Goal: Task Accomplishment & Management: Manage account settings

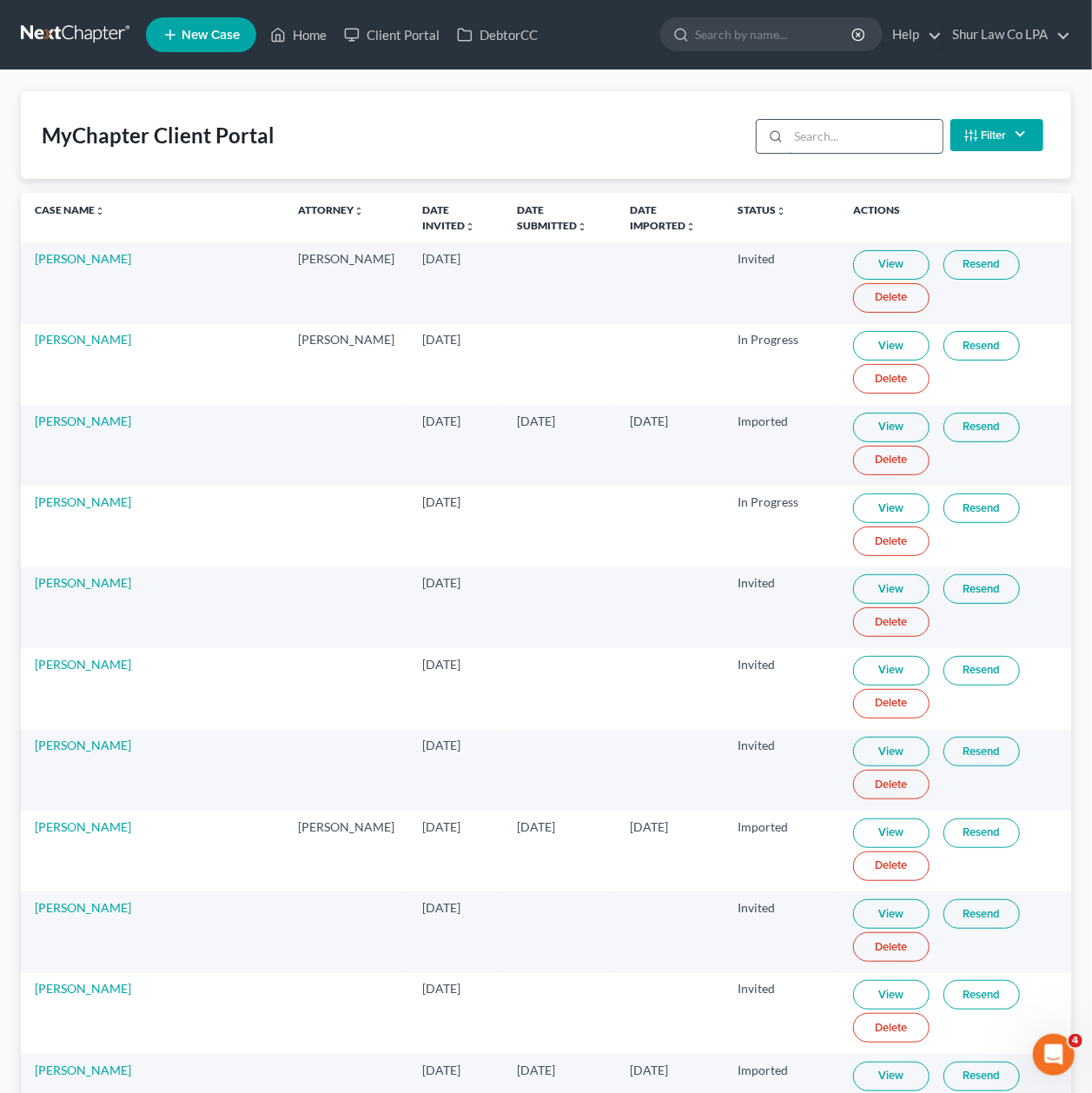
click at [822, 146] on input "search" at bounding box center [865, 136] width 154 height 33
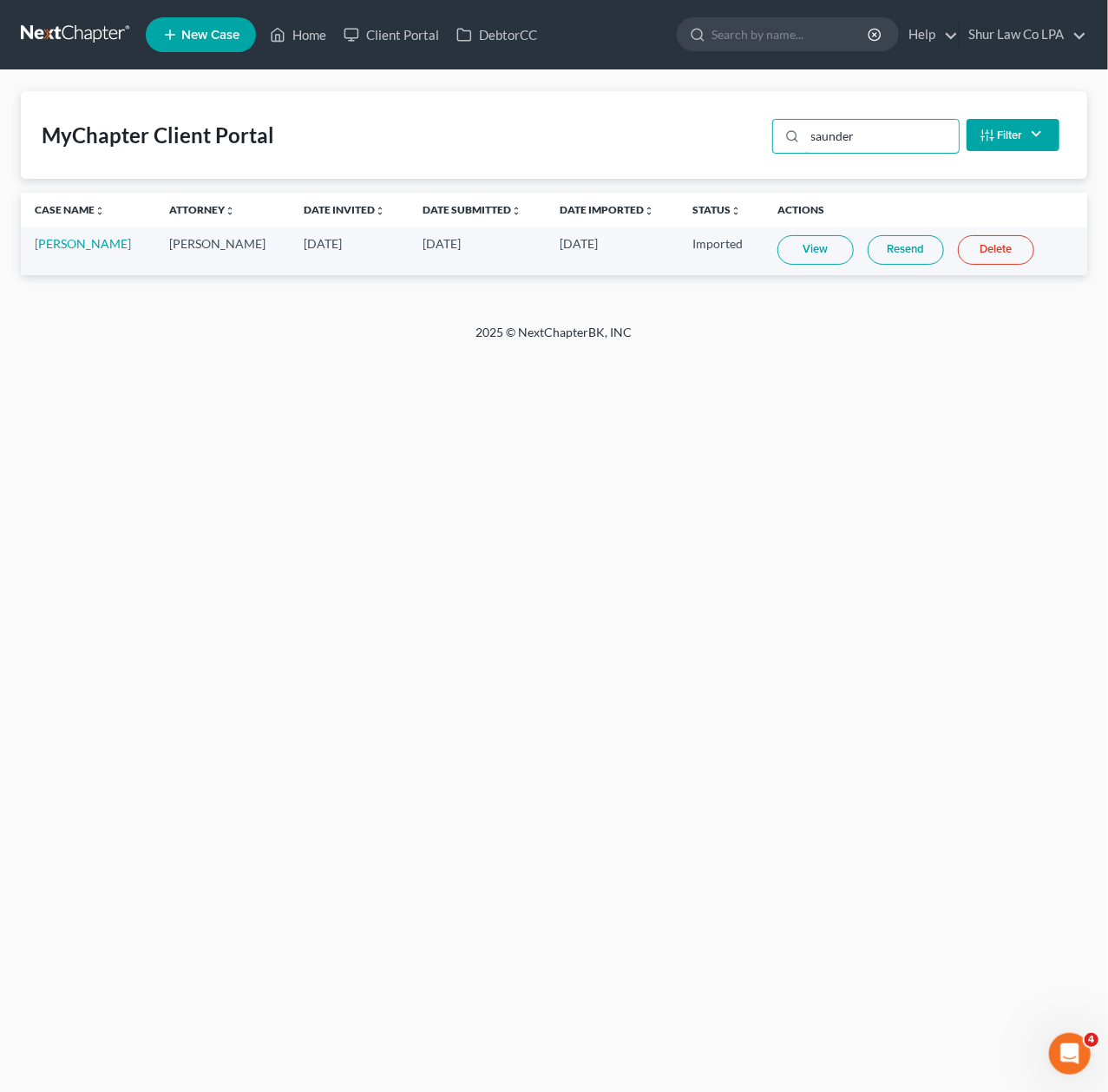
type input "saunder"
click at [66, 25] on link at bounding box center [76, 35] width 111 height 31
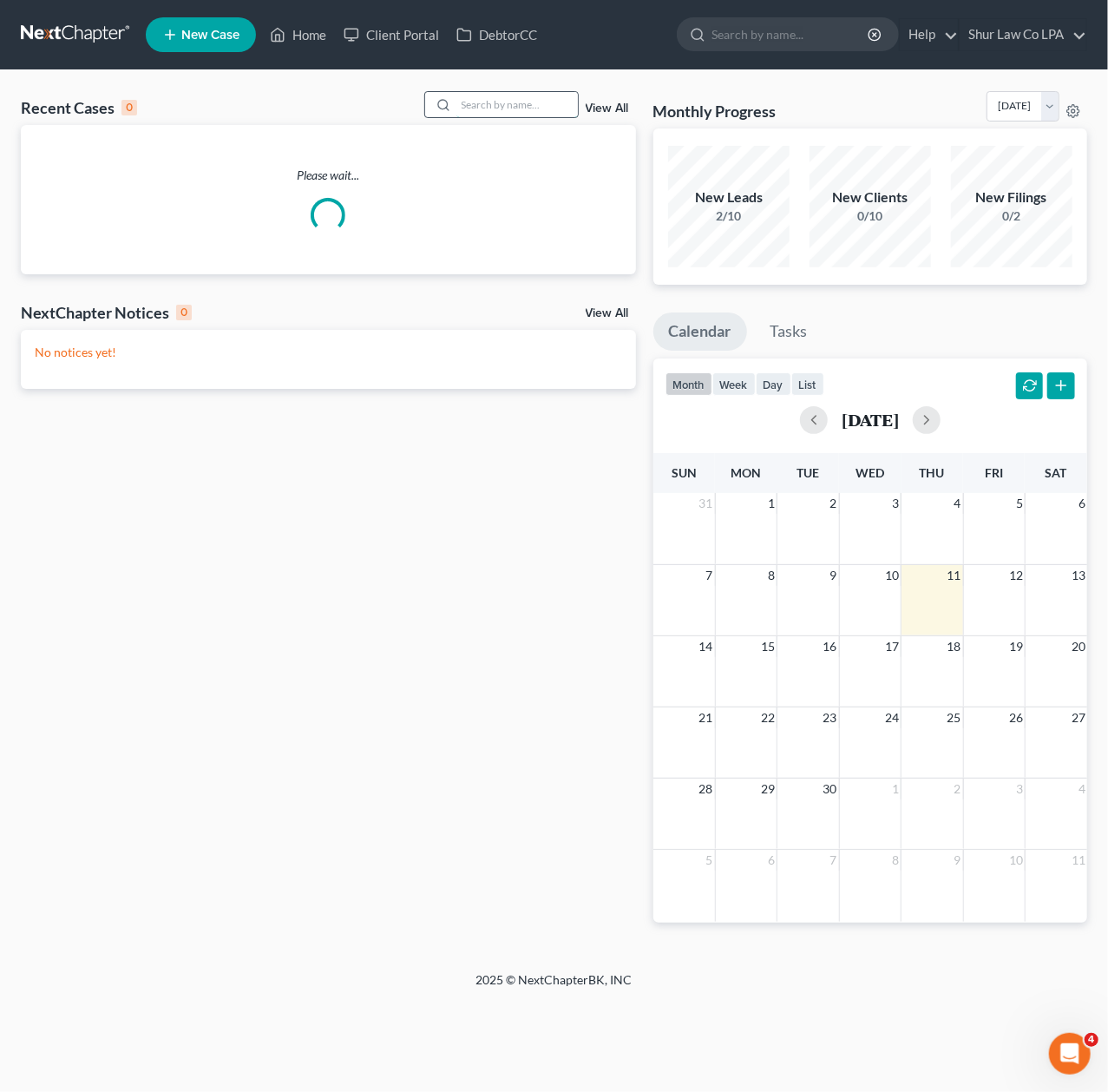
click at [522, 106] on input "search" at bounding box center [517, 104] width 122 height 25
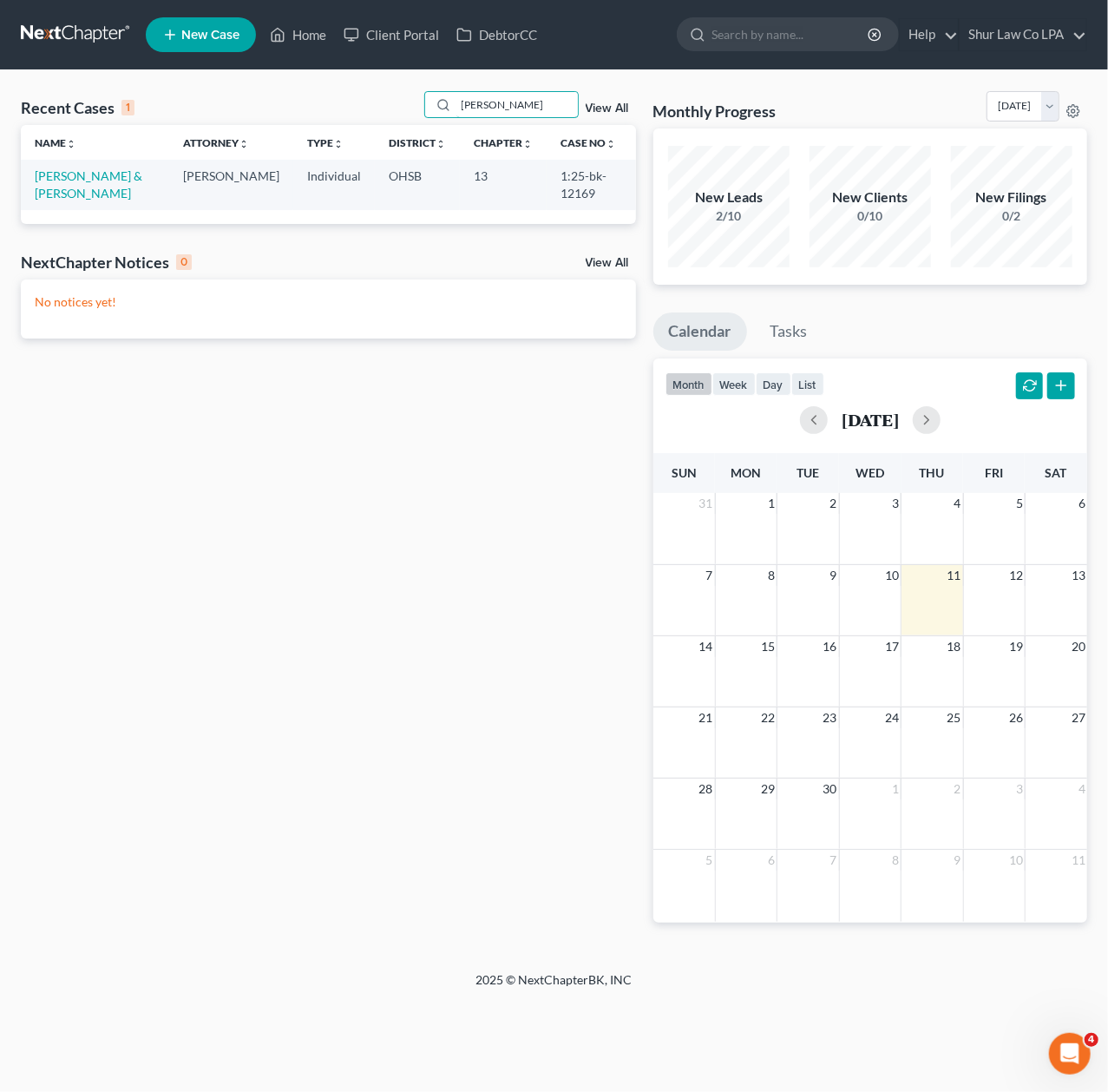
type input "saunders"
click at [64, 184] on td "Saunders, David & Lora" at bounding box center [95, 184] width 149 height 49
click at [73, 171] on link "Saunders, David & Lora" at bounding box center [89, 183] width 108 height 32
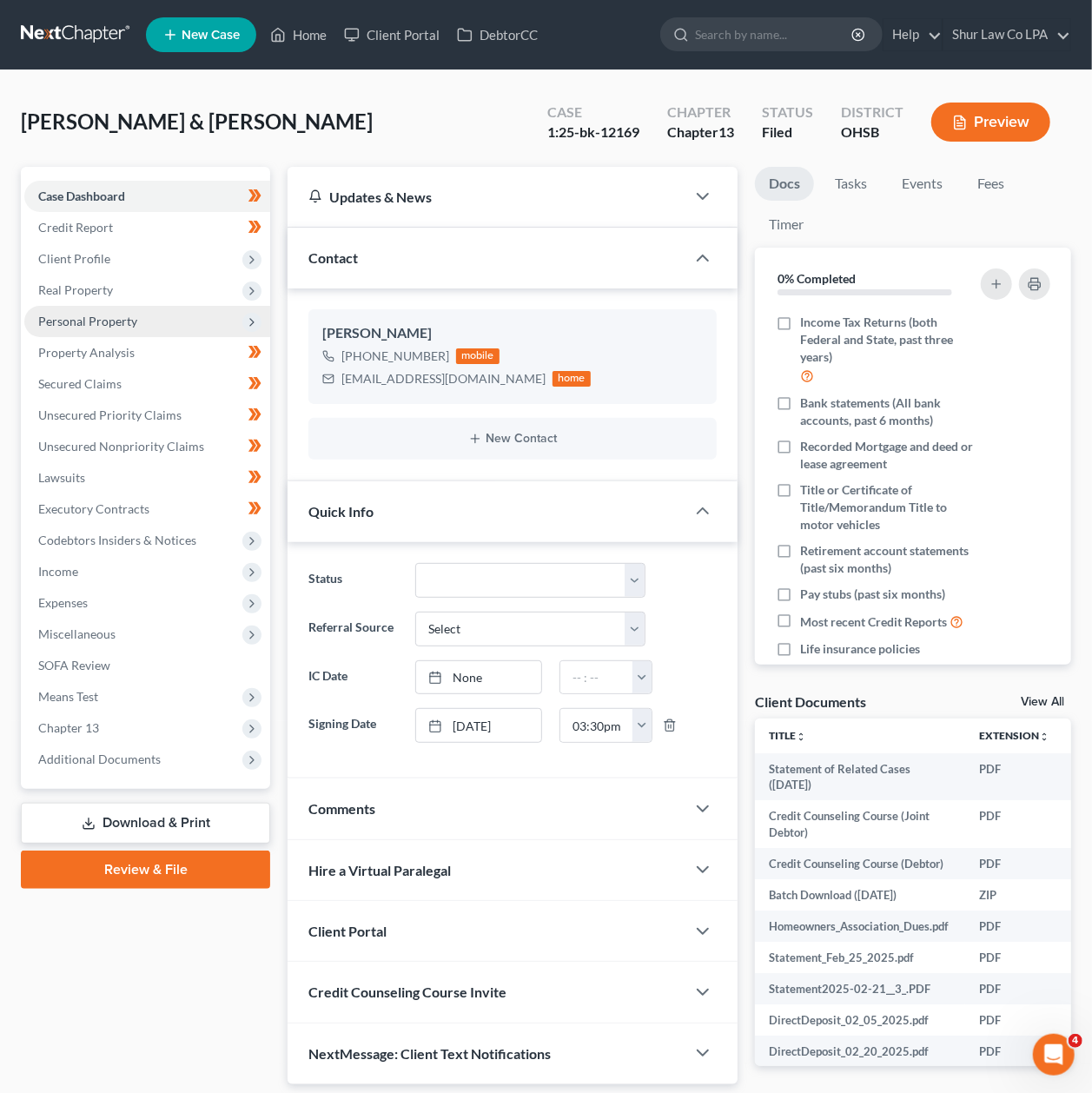
click at [112, 324] on span "Personal Property" at bounding box center [88, 321] width 99 height 14
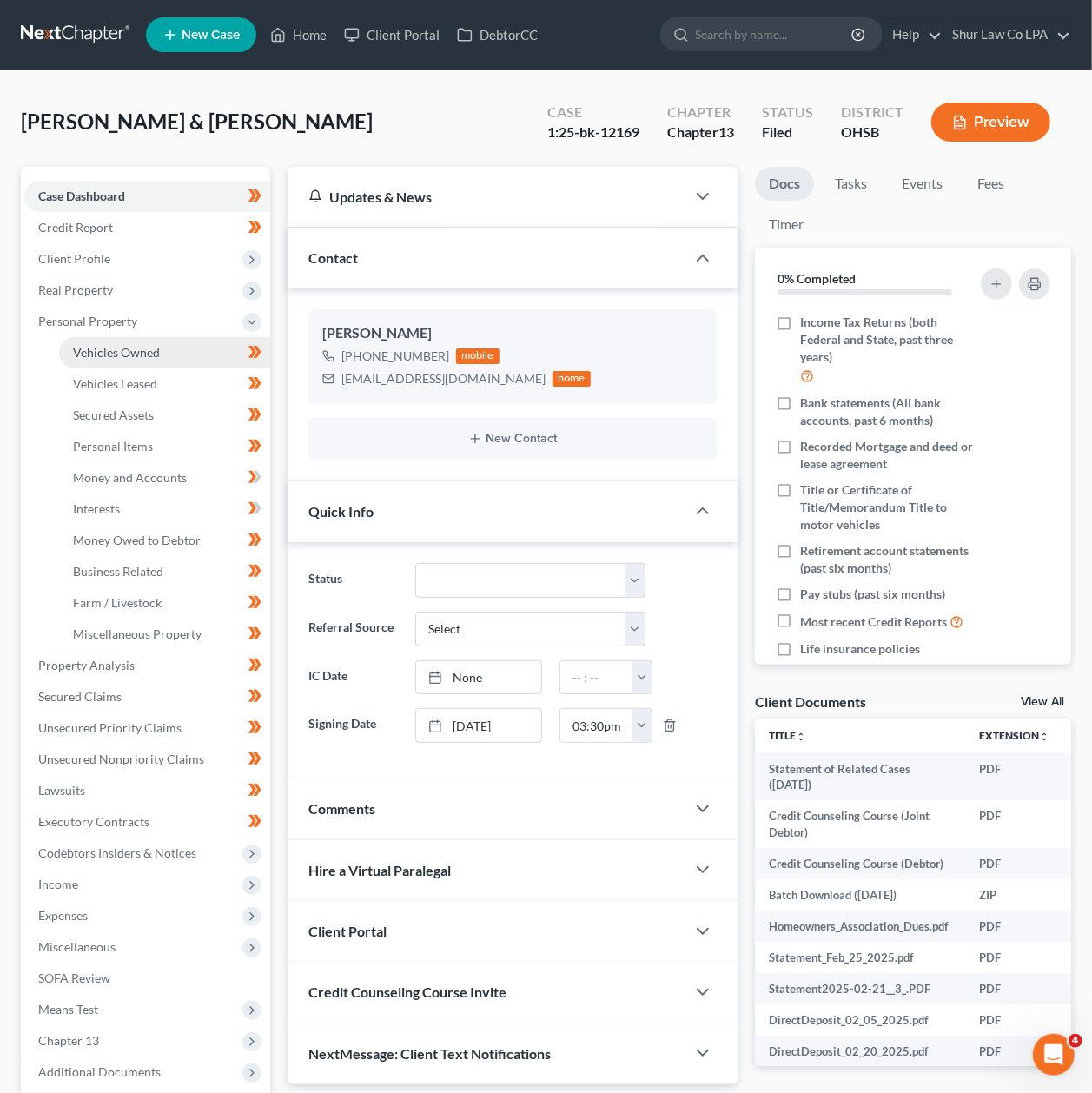
click at [133, 352] on span "Vehicles Owned" at bounding box center [117, 351] width 87 height 14
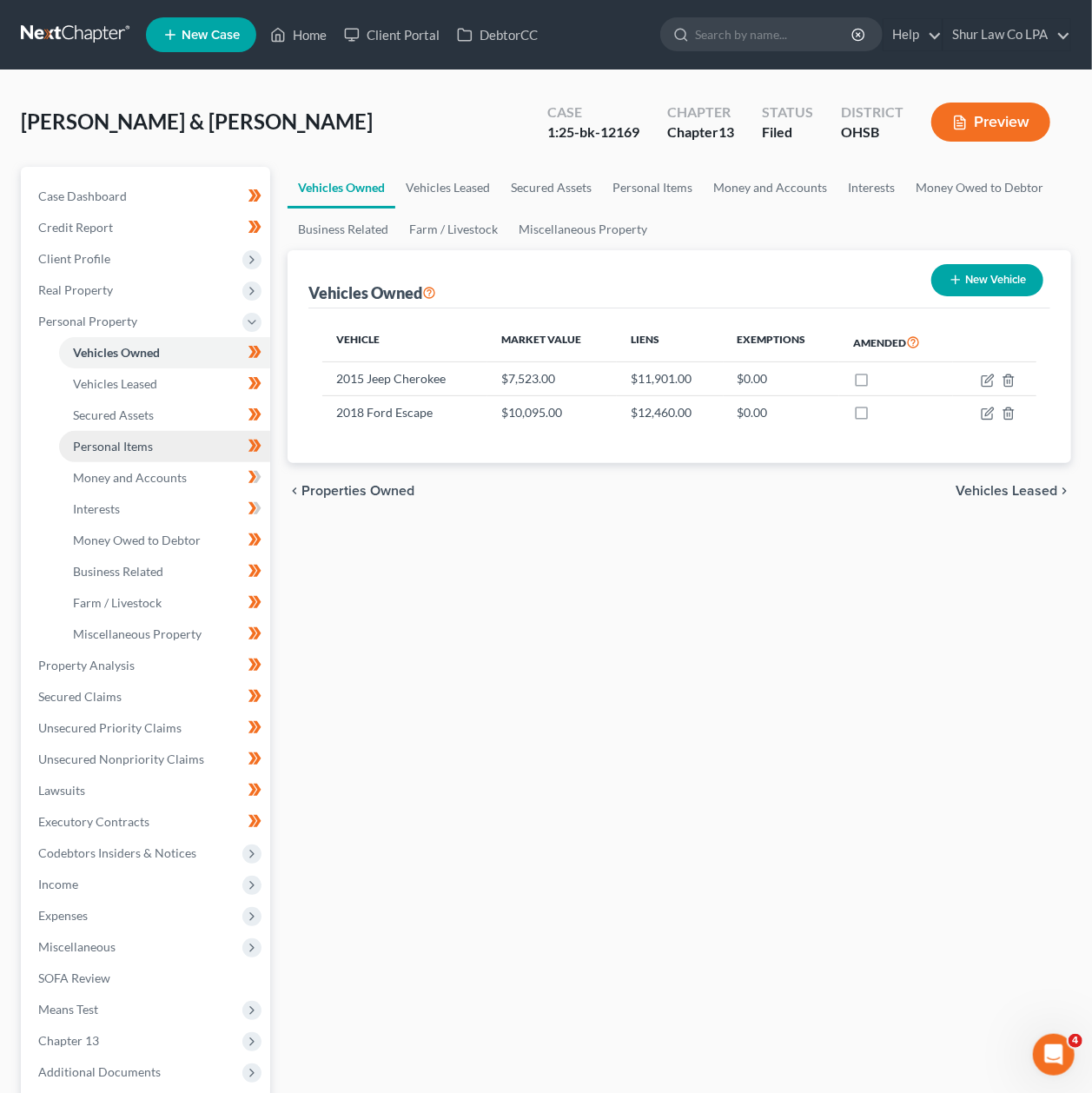
click at [124, 443] on span "Personal Items" at bounding box center [113, 445] width 80 height 14
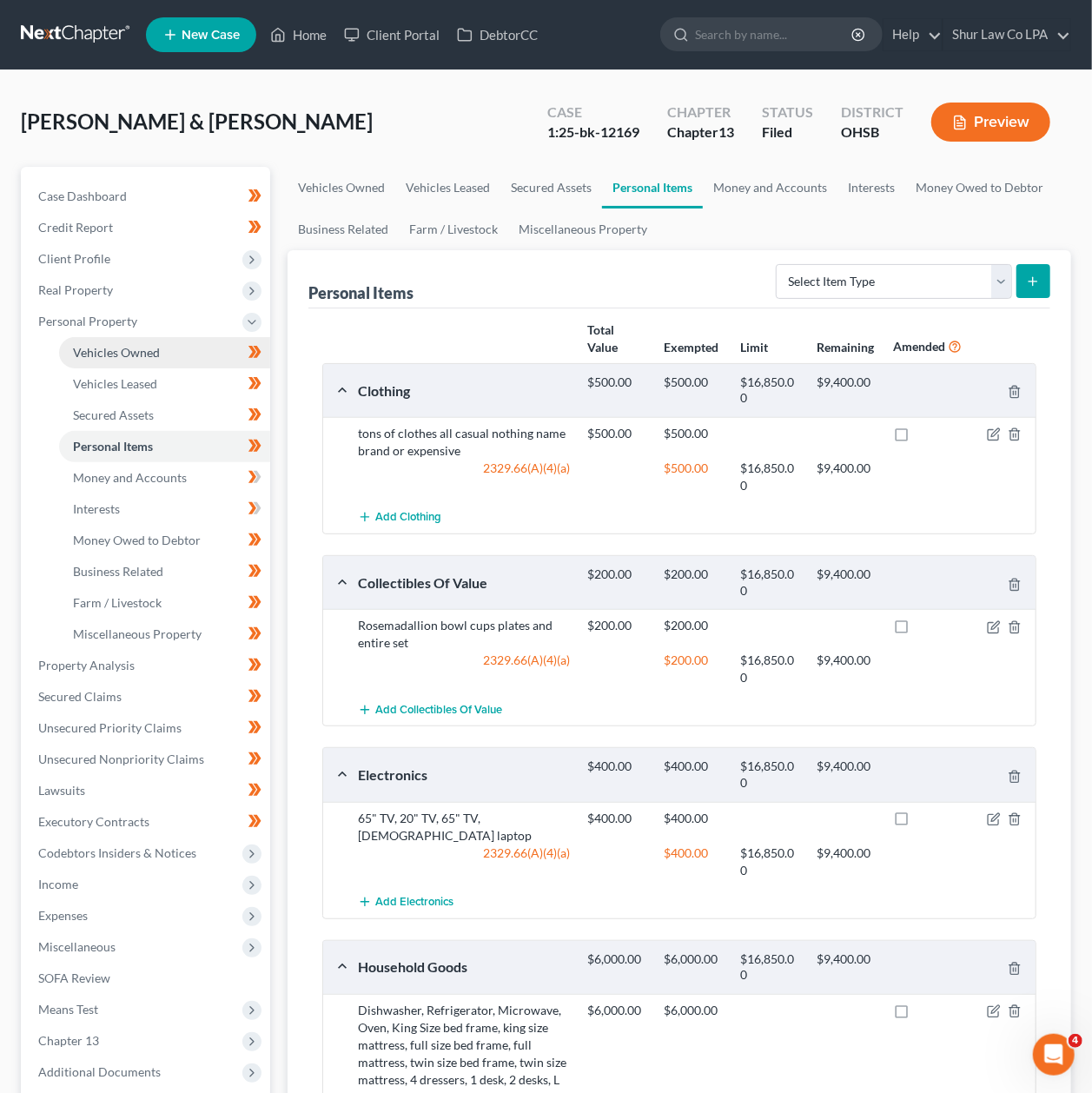
click at [150, 339] on link "Vehicles Owned" at bounding box center [164, 352] width 211 height 31
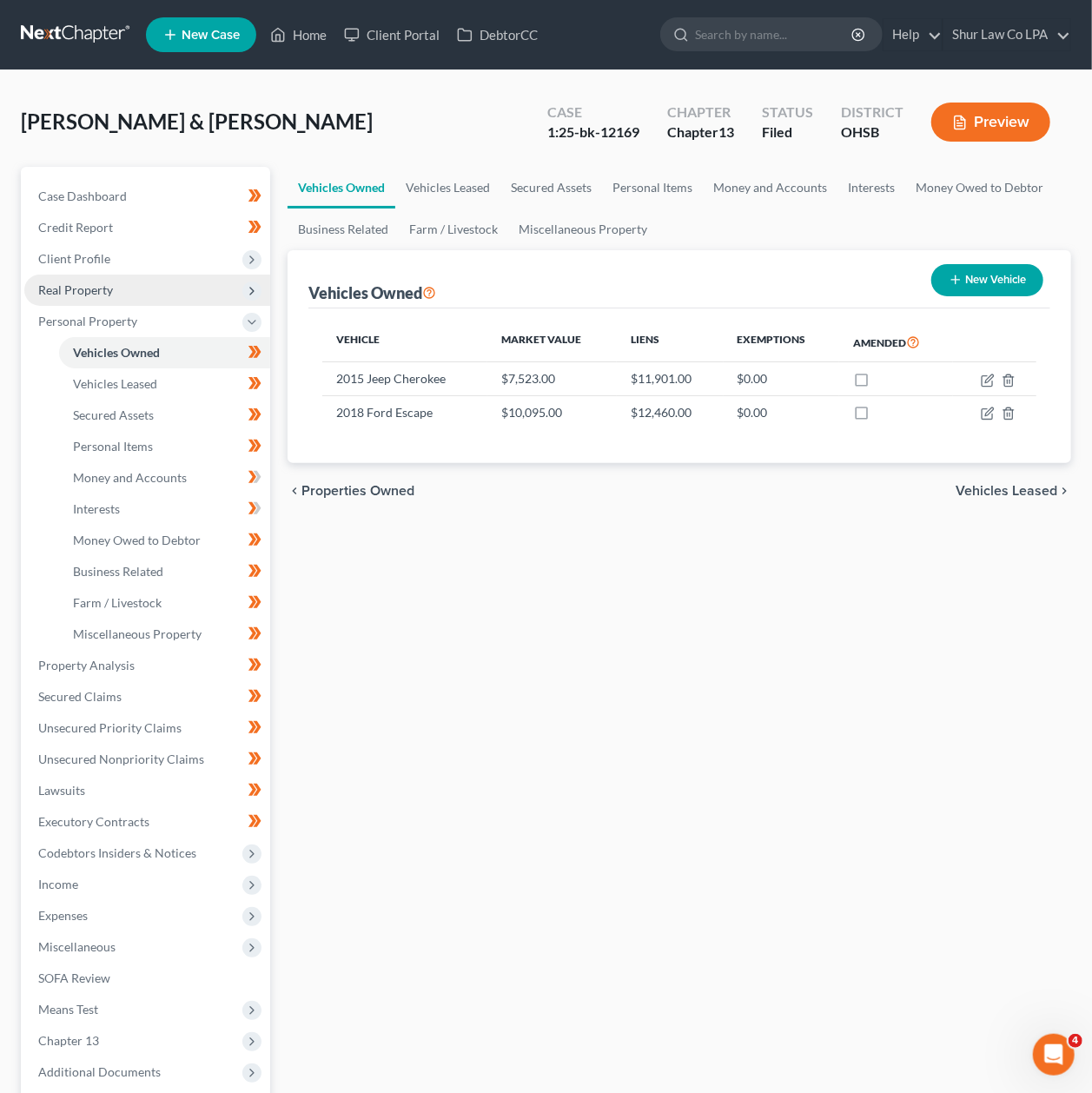
drag, startPoint x: 251, startPoint y: 311, endPoint x: 254, endPoint y: 287, distance: 24.2
click at [252, 313] on icon at bounding box center [252, 322] width 19 height 19
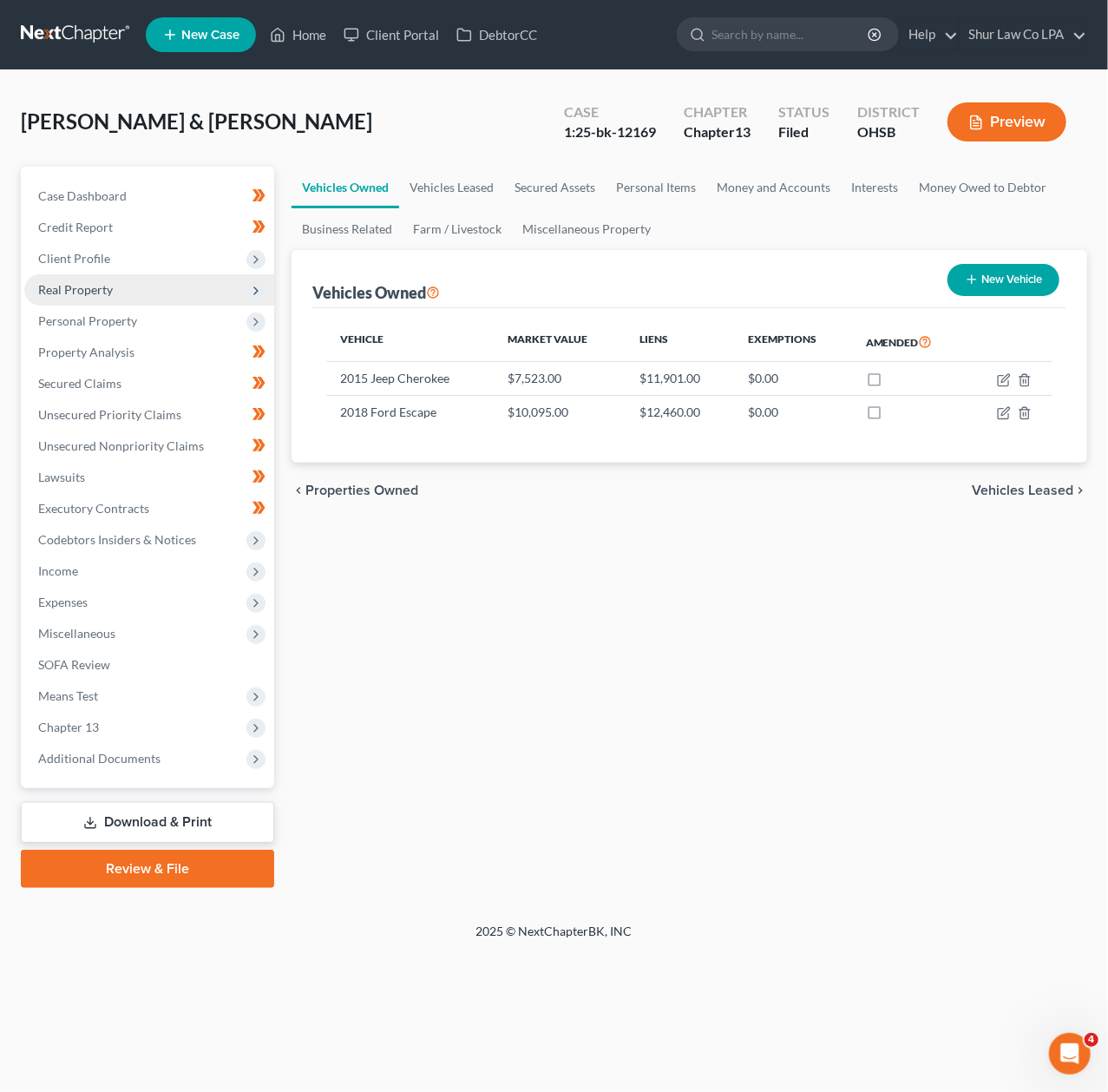
click at [255, 281] on icon at bounding box center [256, 290] width 19 height 19
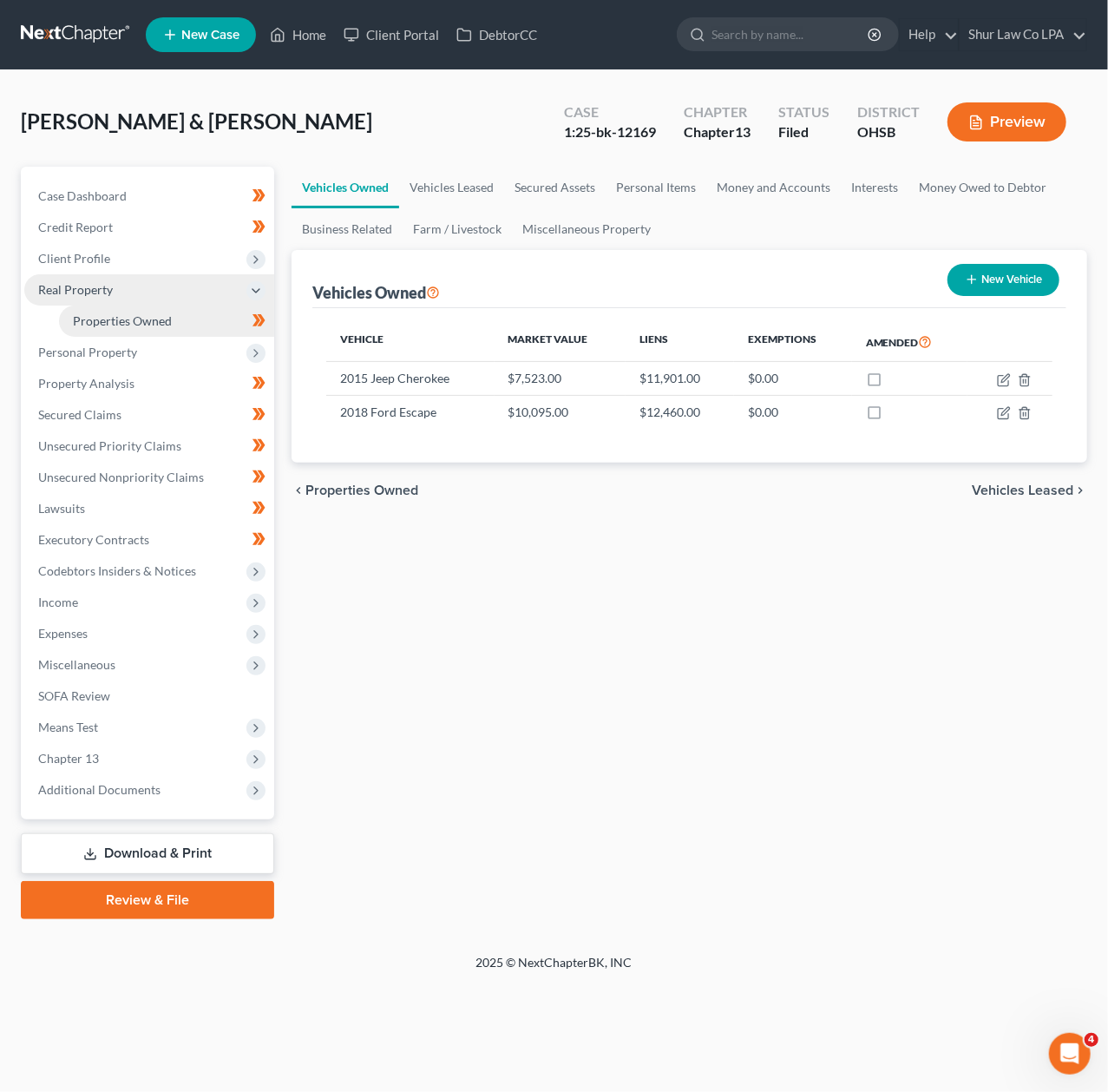
click at [152, 316] on span "Properties Owned" at bounding box center [122, 320] width 99 height 14
